Goal: Check status: Check status

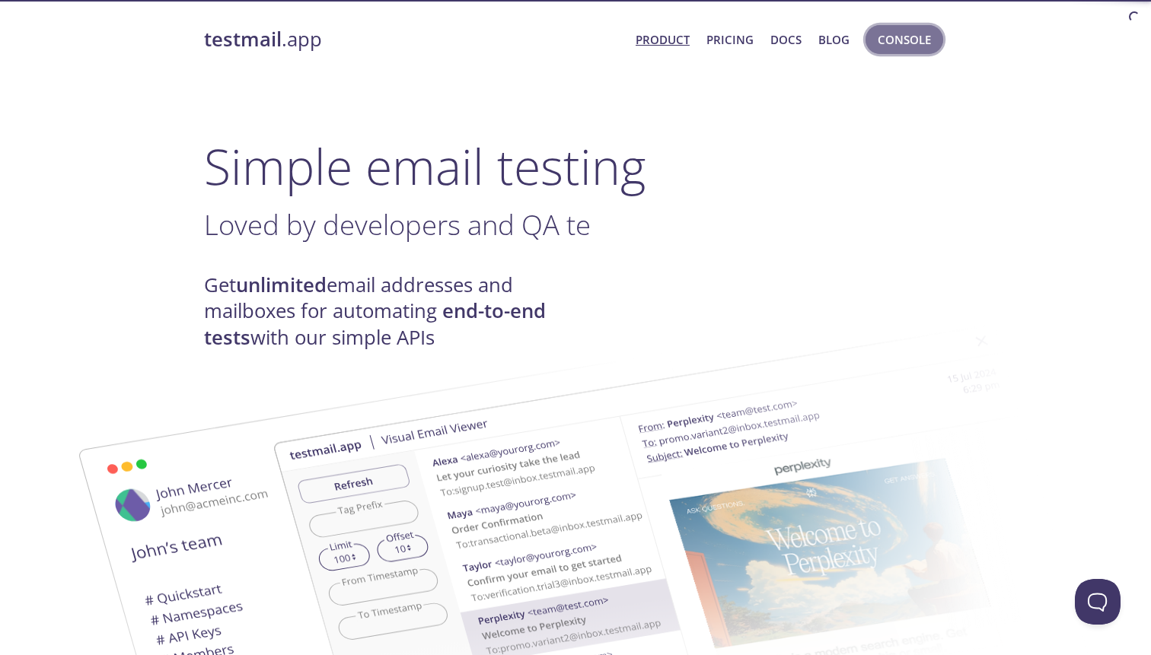
click at [905, 48] on span "Console" at bounding box center [903, 40] width 53 height 20
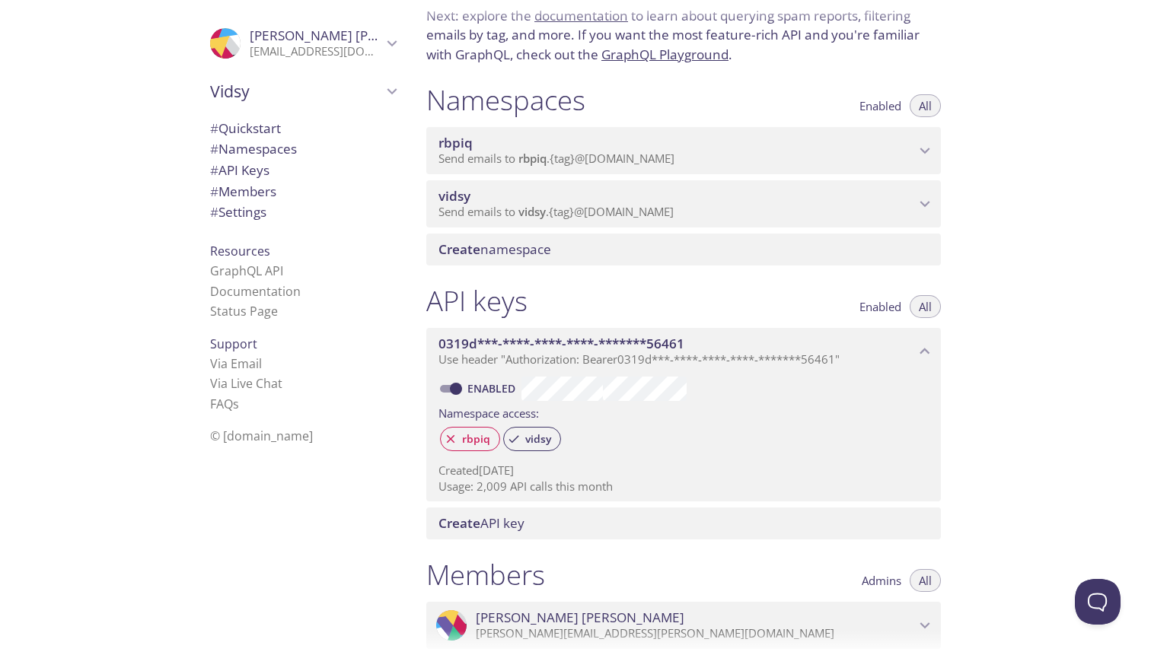
scroll to position [111, 0]
click at [486, 206] on span "Send emails to vidsy . {tag} @[DOMAIN_NAME]" at bounding box center [555, 209] width 235 height 15
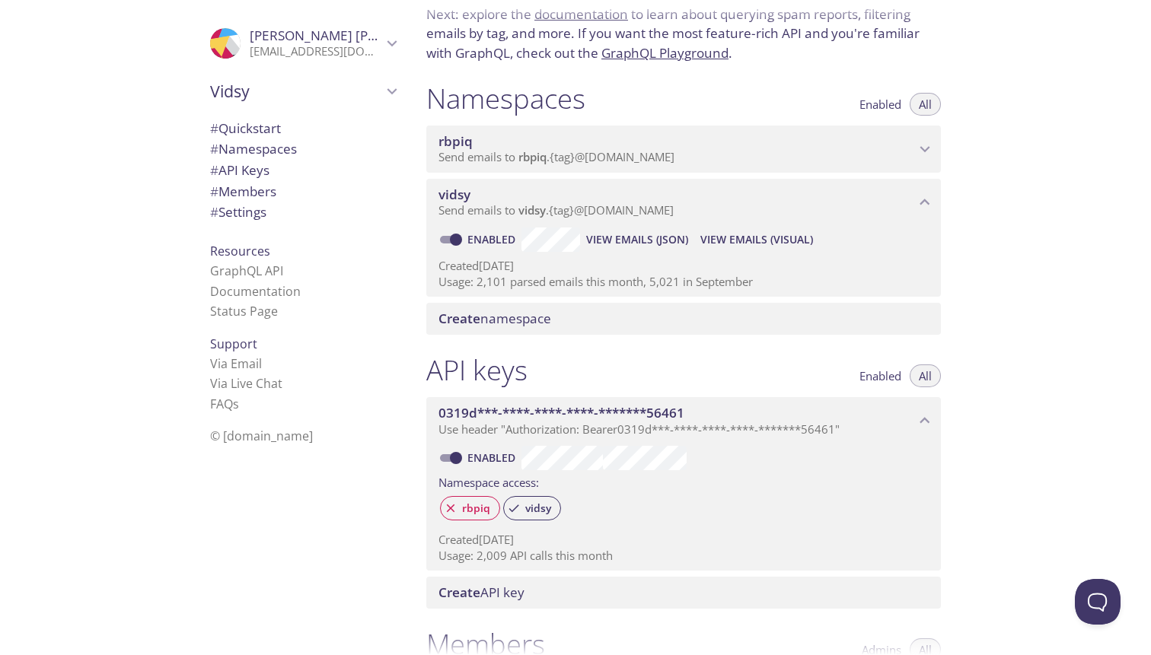
click at [750, 246] on span "View Emails (Visual)" at bounding box center [756, 240] width 113 height 18
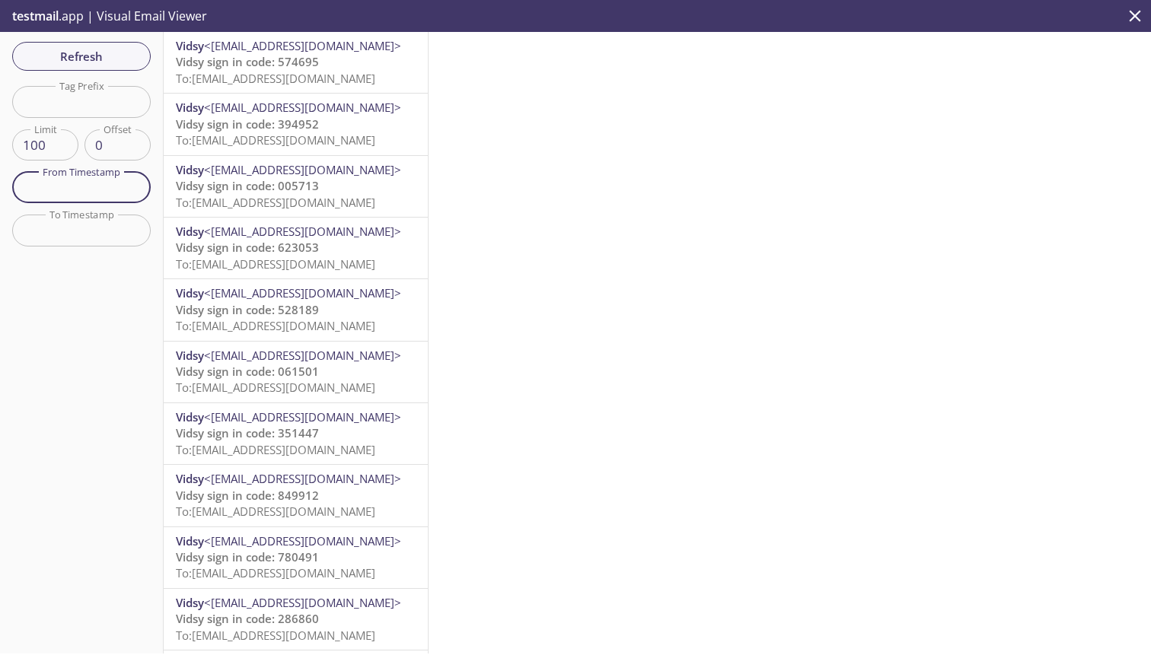
click at [99, 196] on input "text" at bounding box center [81, 187] width 138 height 31
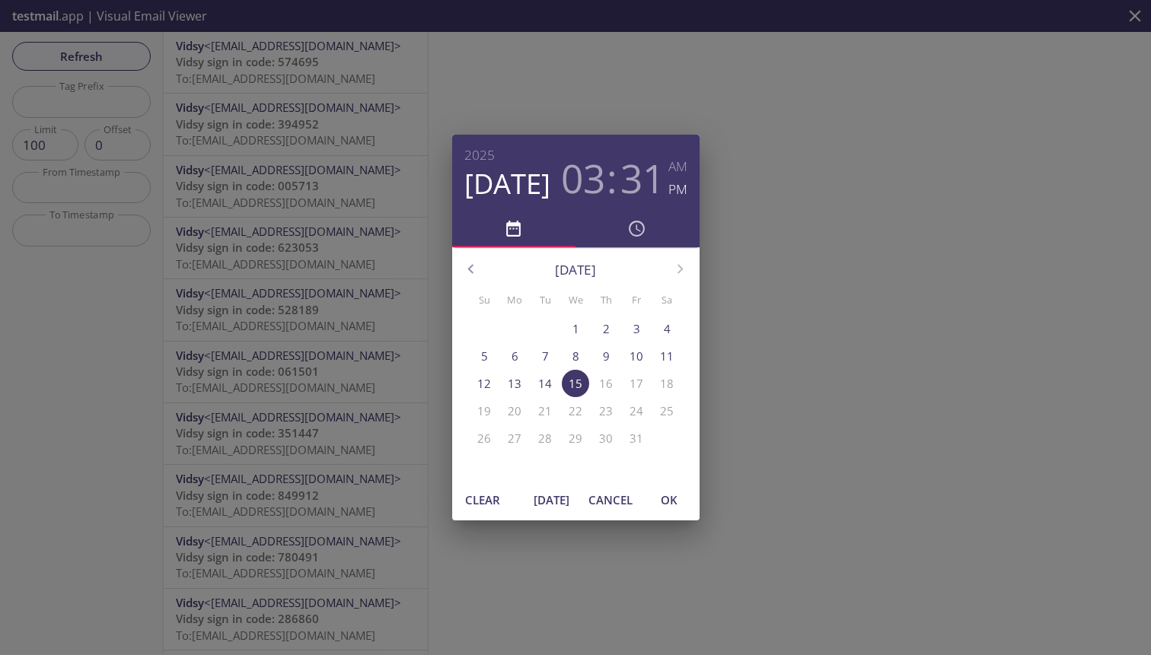
click at [545, 354] on p "7" at bounding box center [545, 356] width 7 height 16
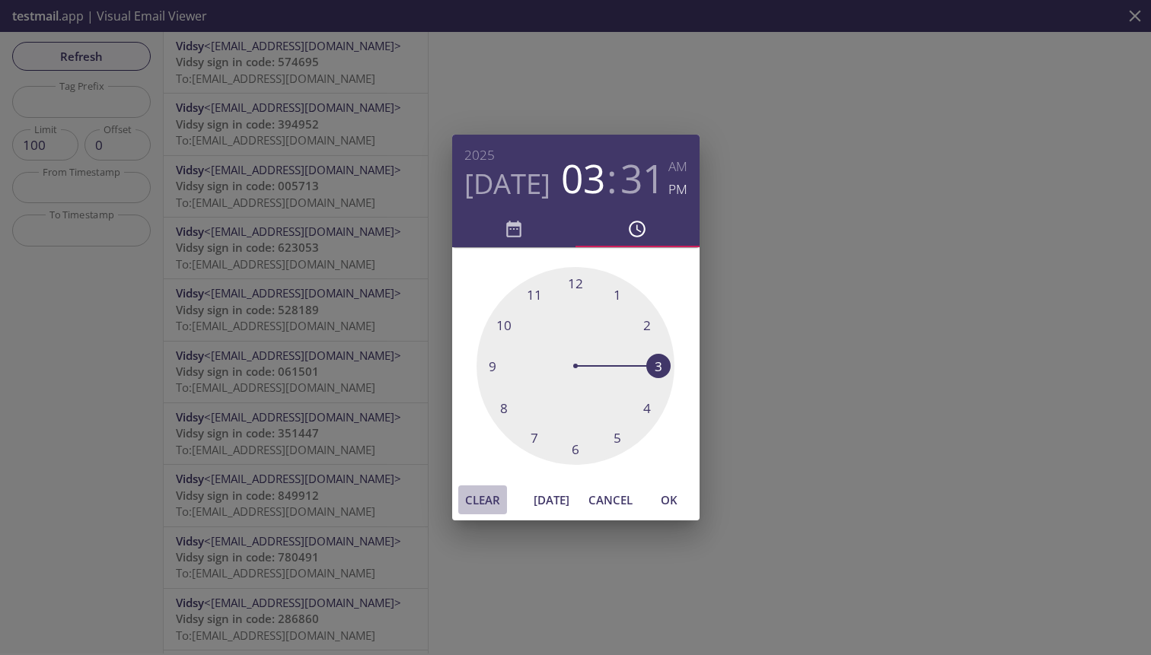
click at [473, 502] on span "Clear" at bounding box center [482, 500] width 37 height 20
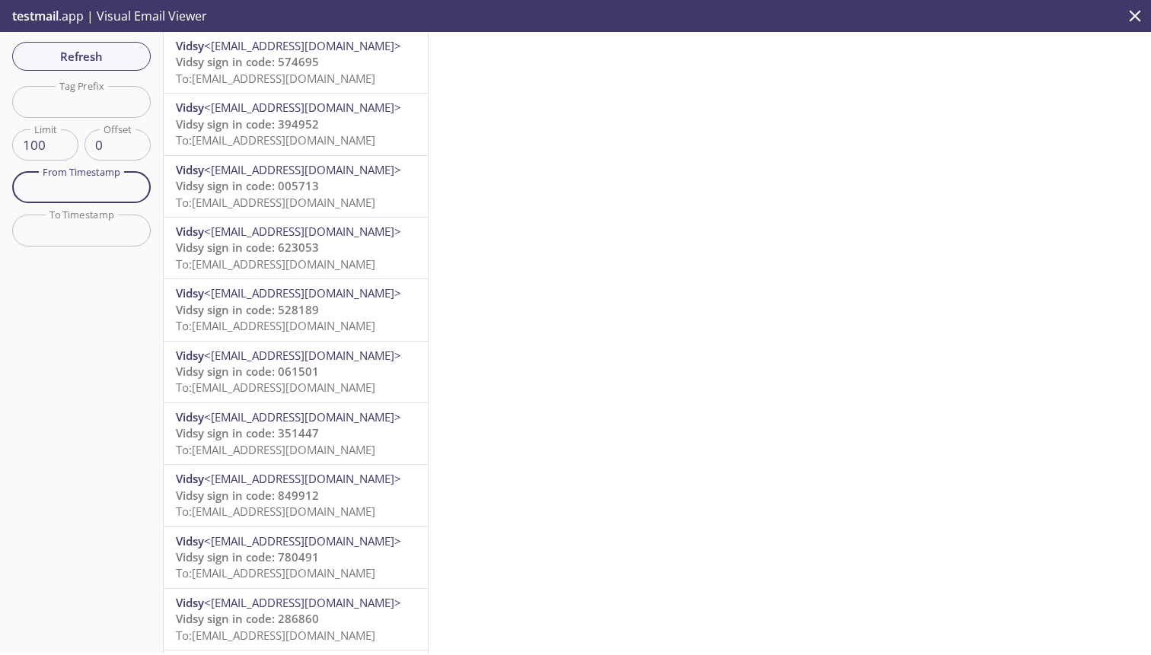
click at [80, 193] on input "text" at bounding box center [81, 187] width 138 height 31
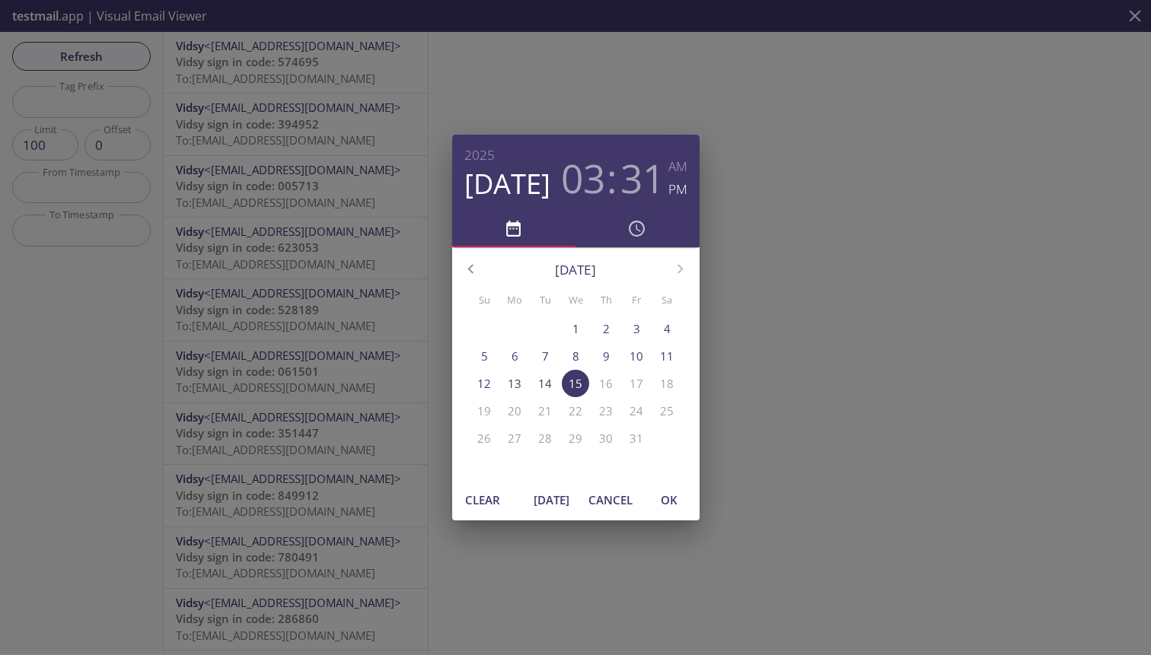
click at [545, 353] on p "7" at bounding box center [545, 356] width 7 height 16
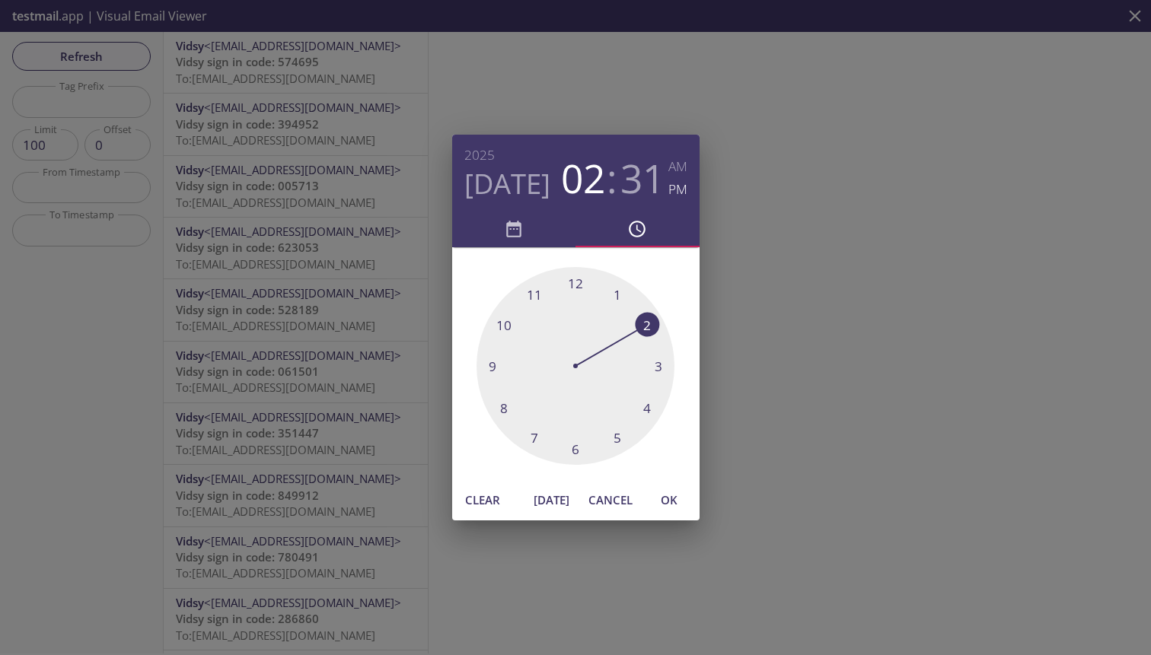
drag, startPoint x: 653, startPoint y: 366, endPoint x: 648, endPoint y: 335, distance: 31.6
click at [648, 335] on div at bounding box center [575, 366] width 198 height 198
click at [639, 186] on h3 "31" at bounding box center [642, 178] width 44 height 46
drag, startPoint x: 576, startPoint y: 441, endPoint x: 507, endPoint y: 416, distance: 73.7
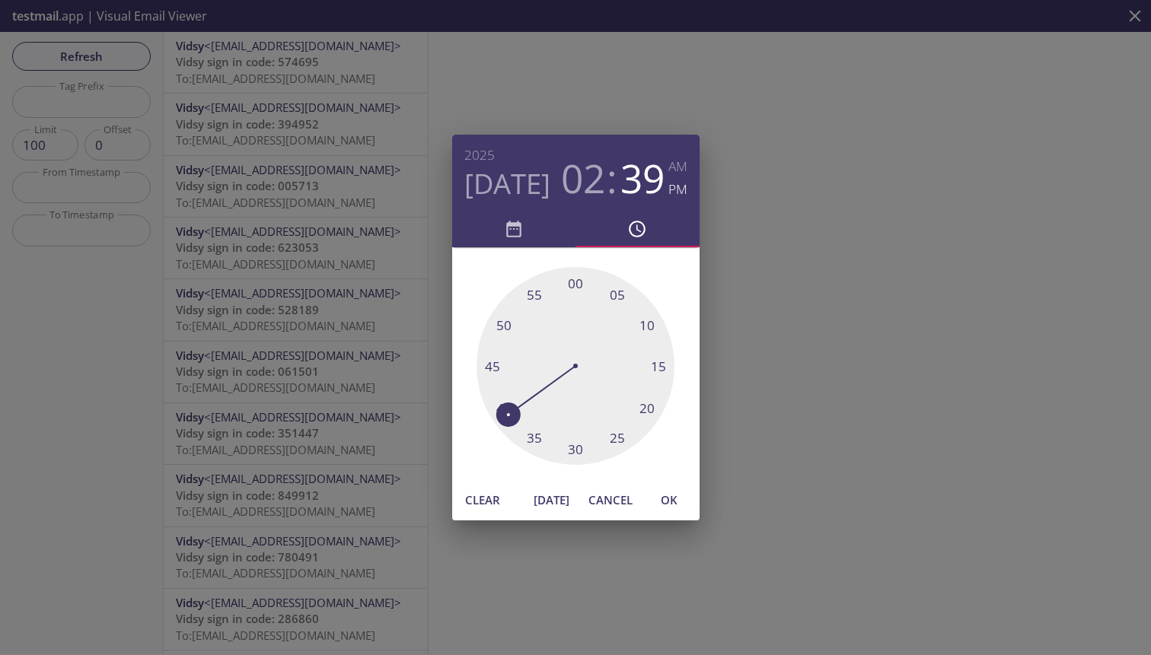
click at [507, 415] on div at bounding box center [575, 366] width 198 height 198
click at [671, 501] on span "OK" at bounding box center [669, 500] width 37 height 20
type input "[DATE] 2:39 pm"
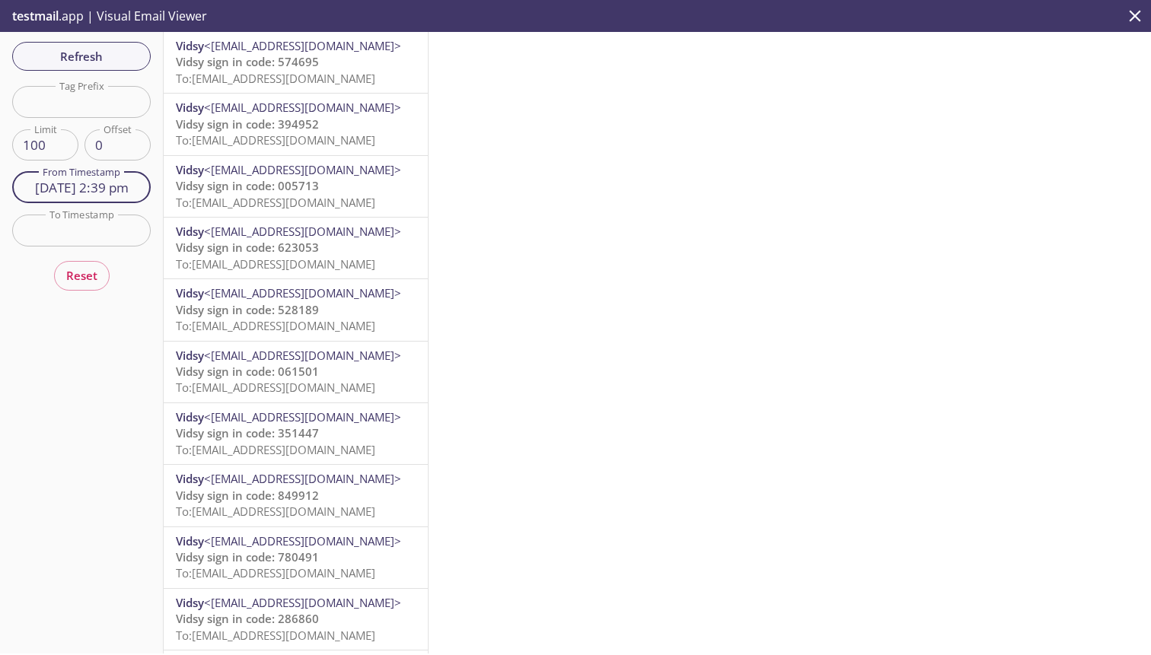
click at [72, 191] on input "[DATE] 2:39 pm" at bounding box center [81, 187] width 138 height 31
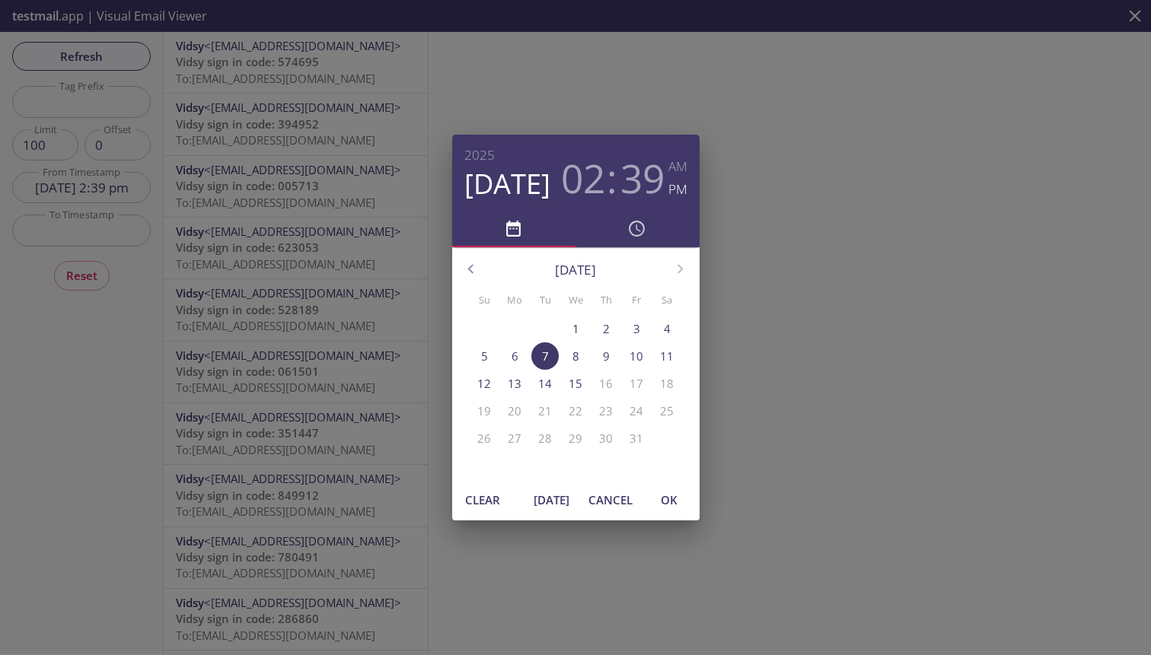
click at [2, 231] on div "[DATE] 02 : 39 AM PM [DATE] Su Mo Tu We Th Fr Sa 28 29 30 1 2 3 4 5 6 7 8 9 10 …" at bounding box center [575, 327] width 1151 height 655
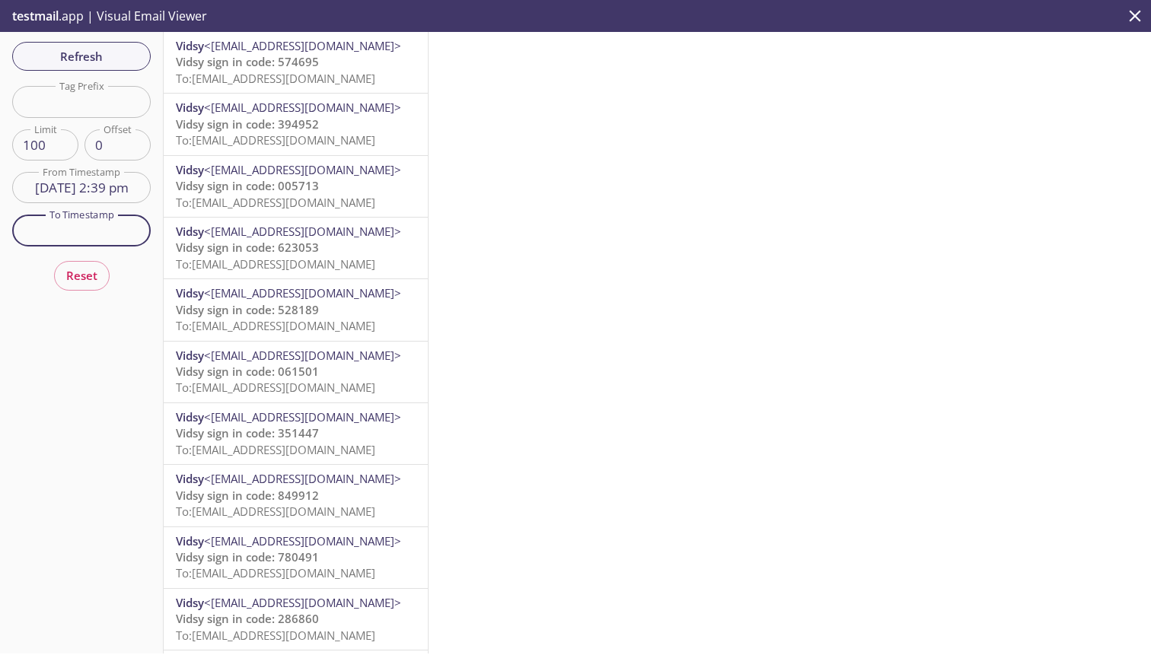
click at [52, 231] on input "text" at bounding box center [81, 230] width 138 height 31
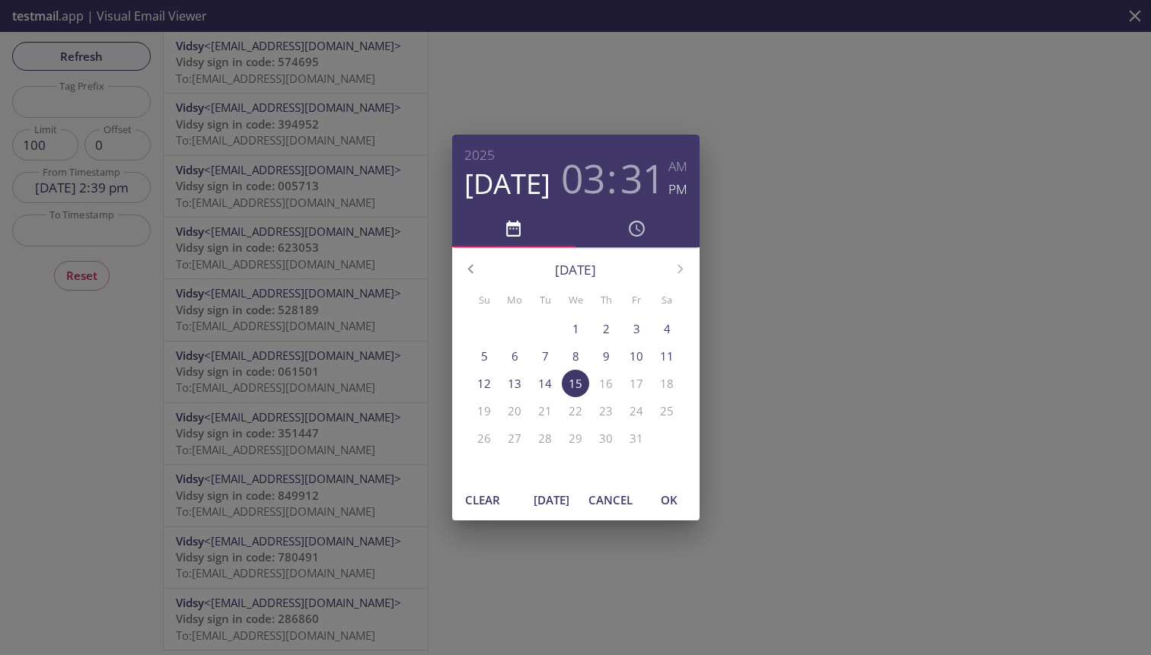
click at [545, 356] on p "7" at bounding box center [545, 356] width 7 height 16
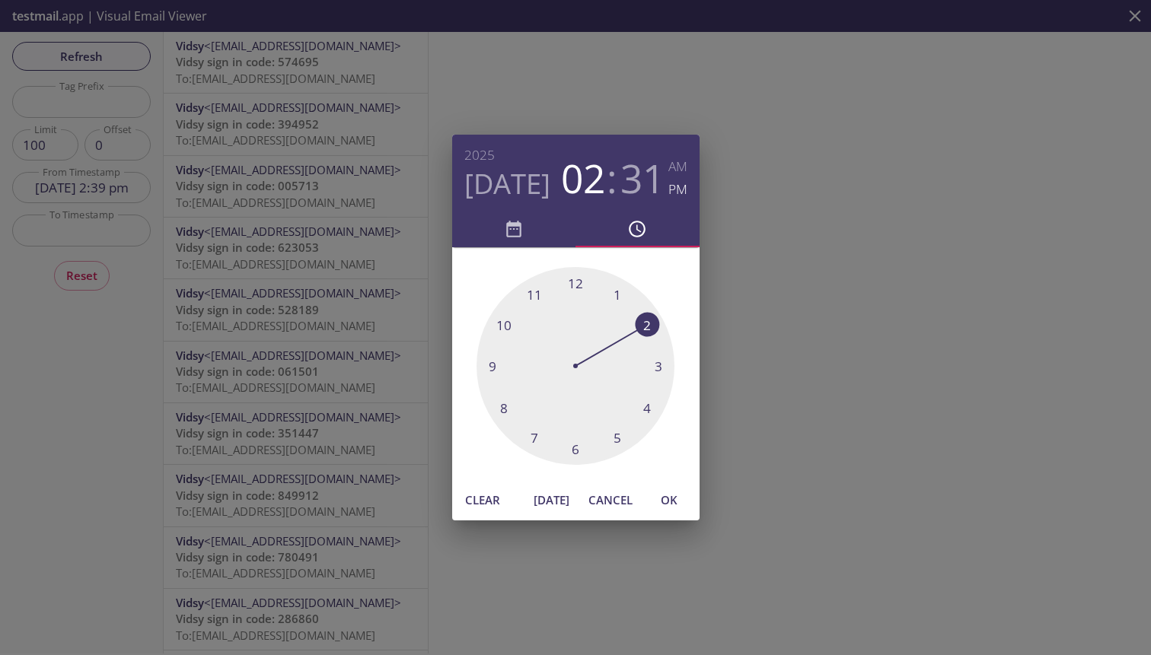
drag, startPoint x: 657, startPoint y: 368, endPoint x: 651, endPoint y: 326, distance: 43.0
click at [651, 326] on div at bounding box center [575, 366] width 198 height 198
drag, startPoint x: 565, startPoint y: 453, endPoint x: 482, endPoint y: 410, distance: 93.2
click at [482, 410] on div at bounding box center [575, 366] width 198 height 198
click at [672, 504] on span "OK" at bounding box center [669, 500] width 37 height 20
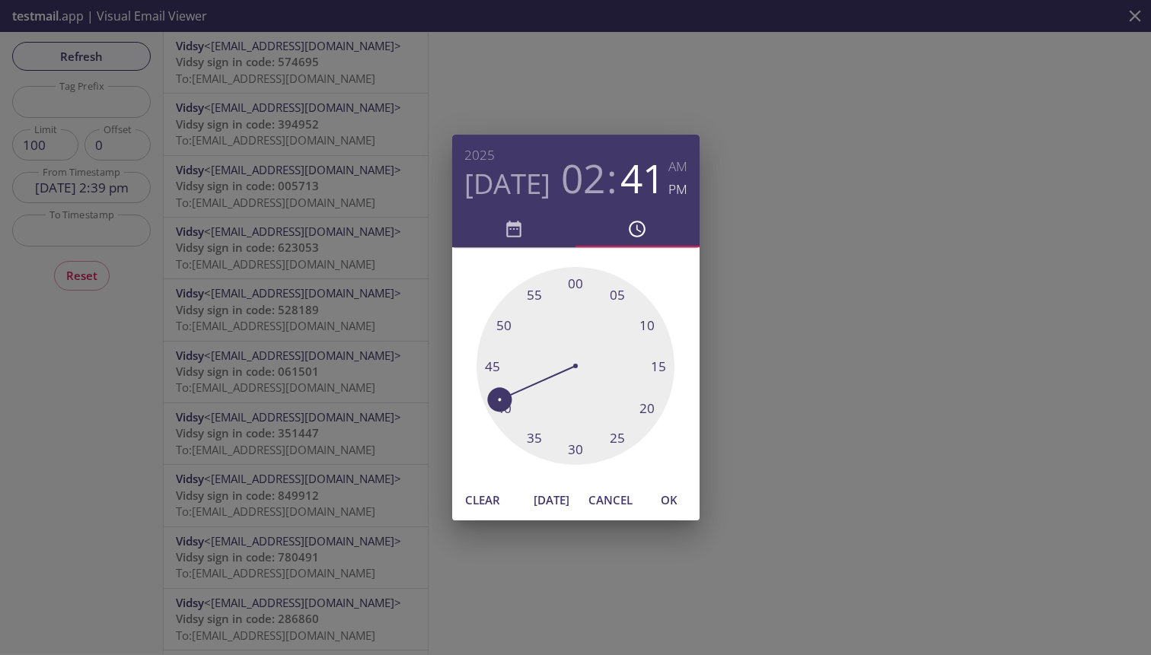
type input "[DATE] 2:41 pm"
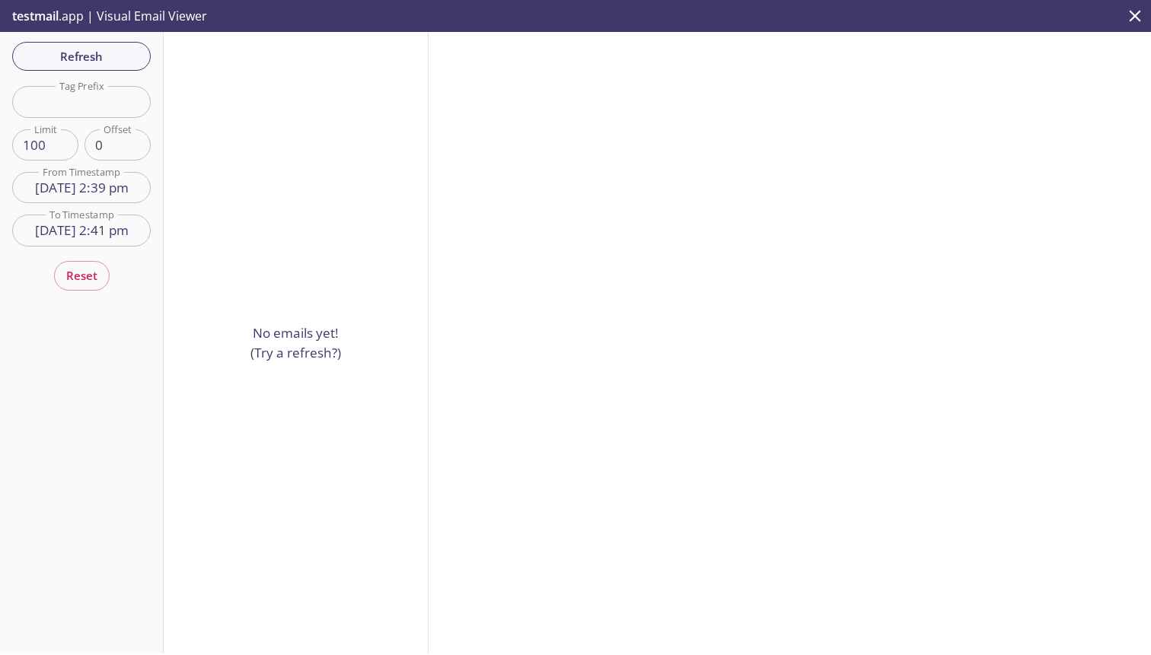
click at [119, 193] on input "[DATE] 2:39 pm" at bounding box center [81, 187] width 138 height 31
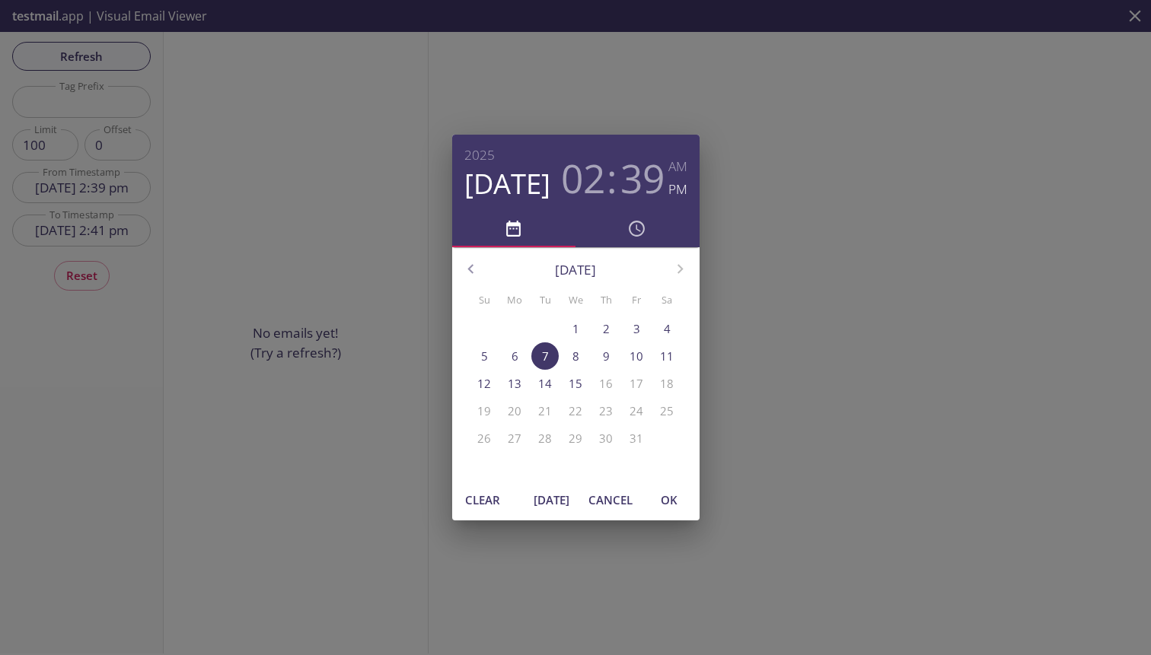
click at [641, 181] on h3 "39" at bounding box center [642, 178] width 44 height 46
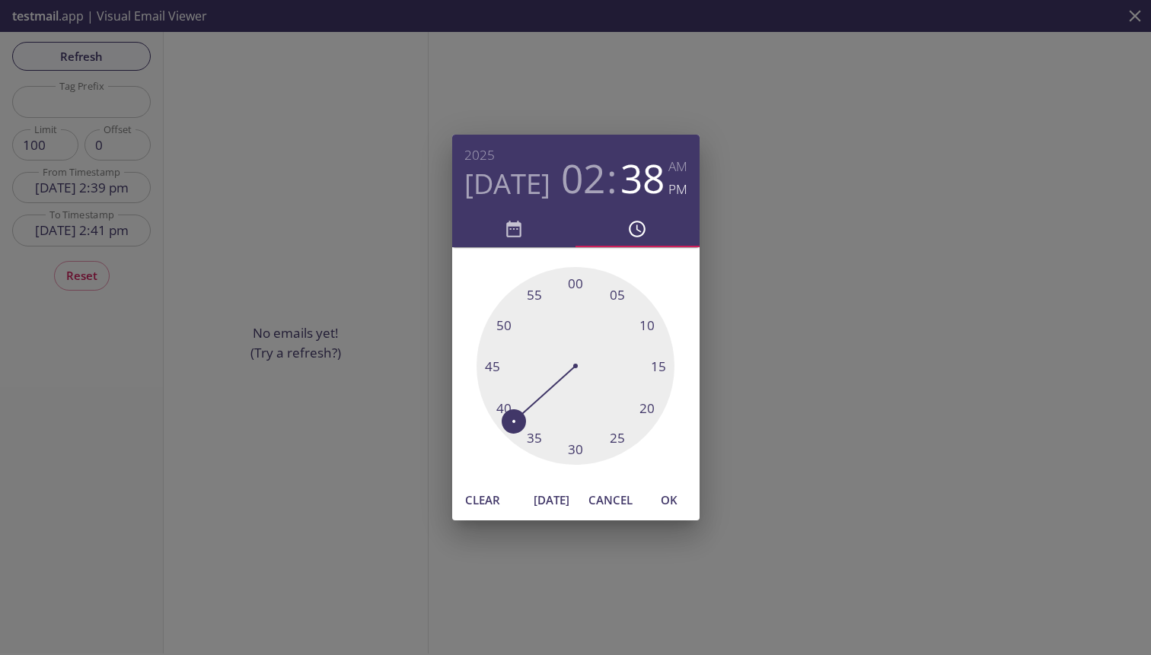
drag, startPoint x: 507, startPoint y: 416, endPoint x: 513, endPoint y: 422, distance: 8.1
click at [513, 422] on div at bounding box center [575, 366] width 198 height 198
click at [673, 502] on span "OK" at bounding box center [669, 500] width 37 height 20
type input "[DATE] 2:38 pm"
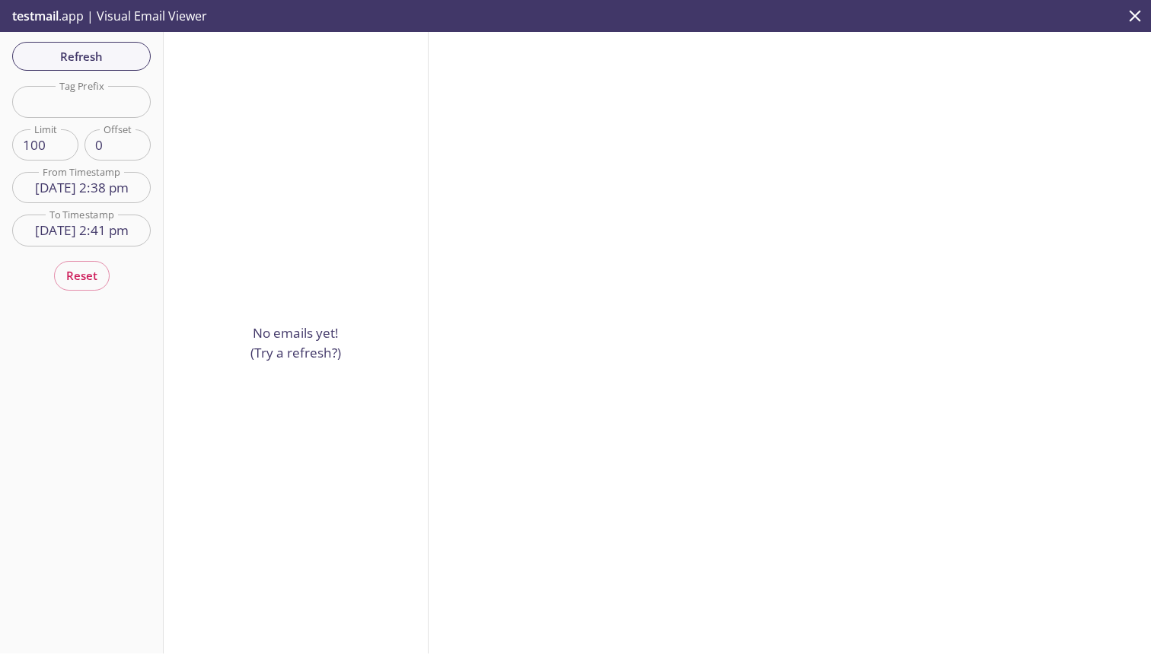
click at [78, 231] on input "[DATE] 2:41 pm" at bounding box center [81, 230] width 138 height 31
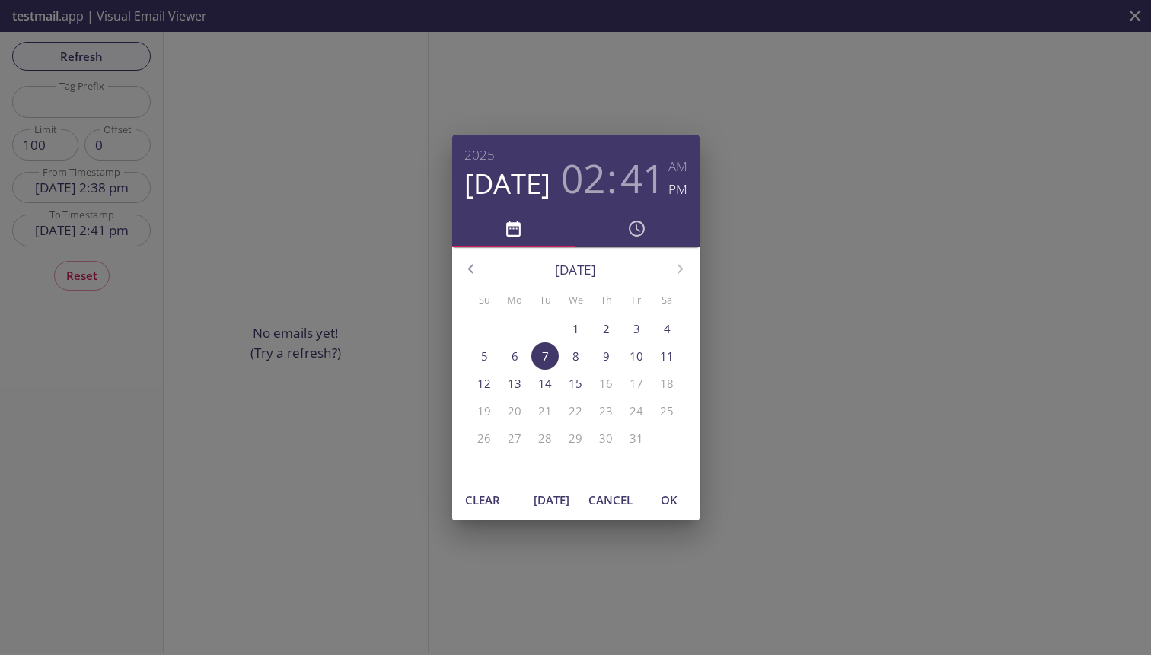
click at [643, 176] on h3 "41" at bounding box center [642, 178] width 44 height 46
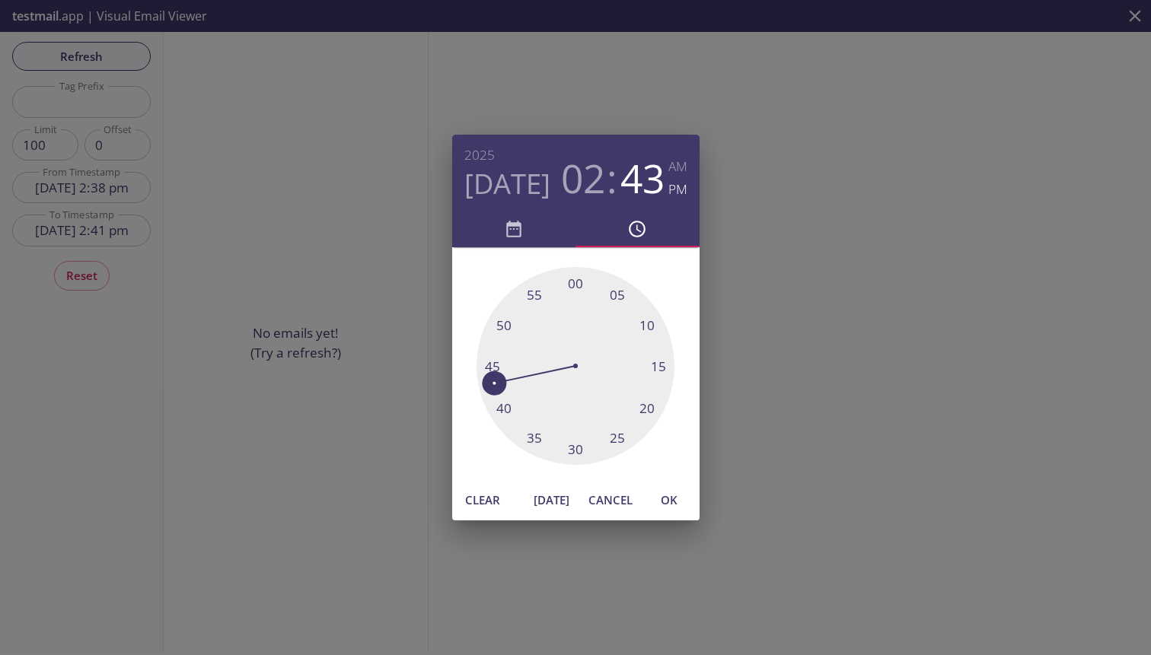
drag, startPoint x: 498, startPoint y: 399, endPoint x: 492, endPoint y: 387, distance: 13.6
click at [492, 387] on div at bounding box center [575, 366] width 198 height 198
click at [681, 493] on span "OK" at bounding box center [669, 500] width 37 height 20
type input "[DATE] 2:43 pm"
